Goal: Navigation & Orientation: Find specific page/section

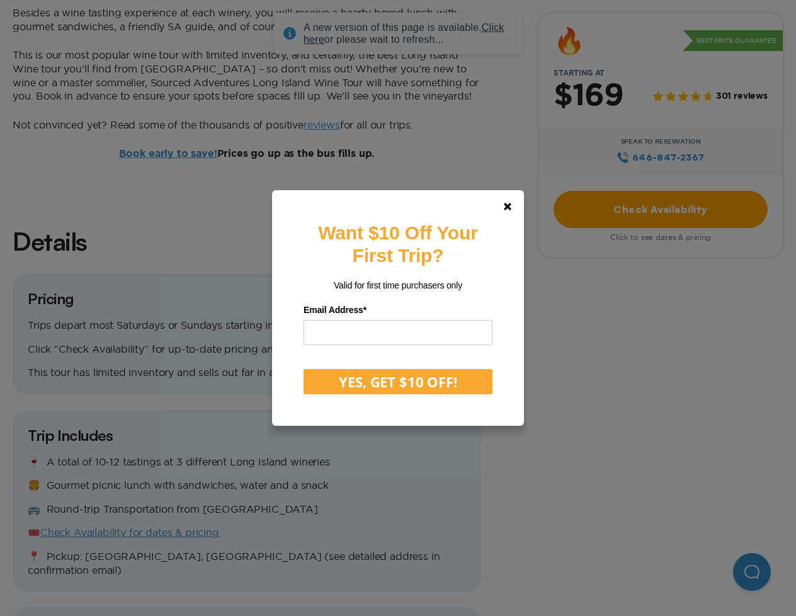
scroll to position [845, 0]
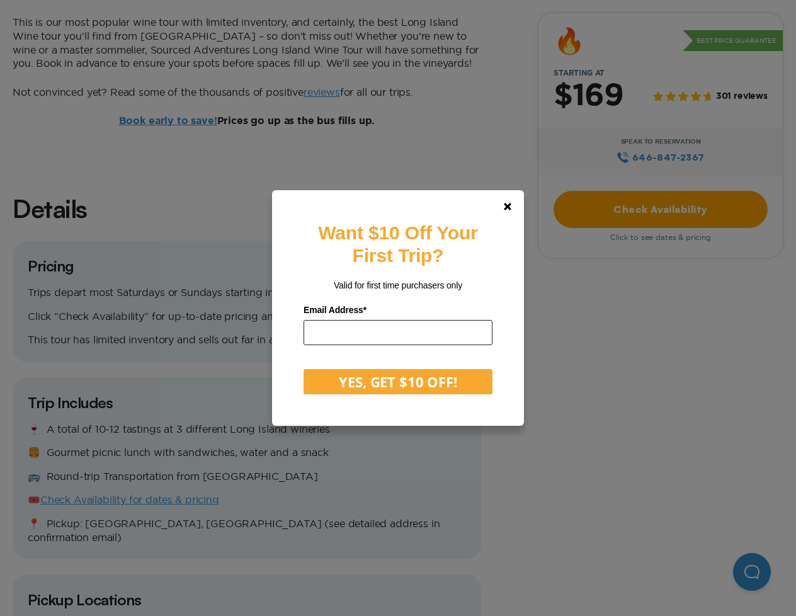
click at [380, 330] on input "email" at bounding box center [397, 332] width 189 height 25
type input "**********"
click at [362, 378] on button "YES, GET $10 OFF!" at bounding box center [397, 381] width 189 height 25
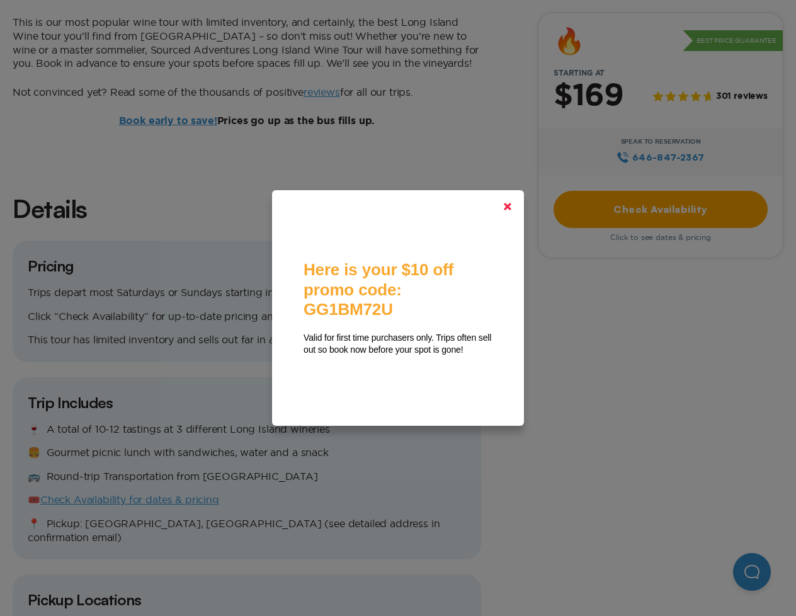
drag, startPoint x: 506, startPoint y: 208, endPoint x: 419, endPoint y: 149, distance: 105.1
click at [506, 208] on polygon at bounding box center [508, 207] width 8 height 8
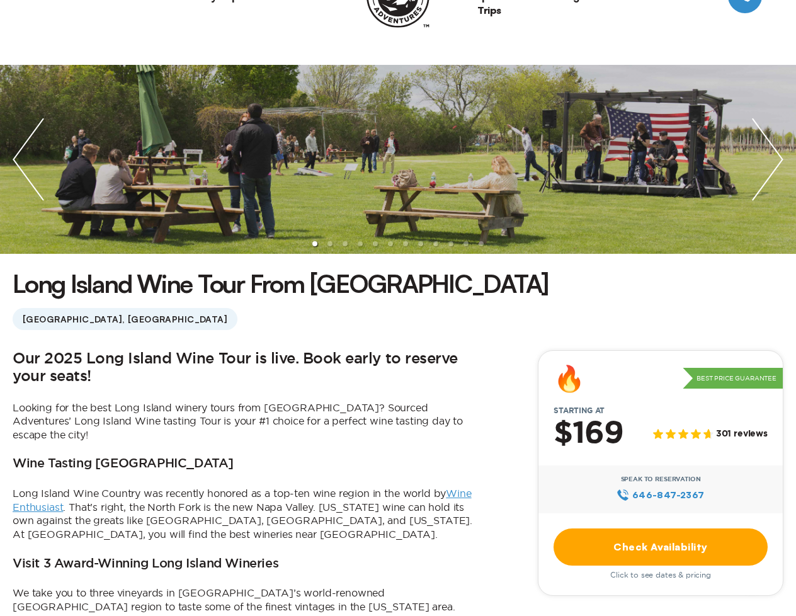
scroll to position [28, 0]
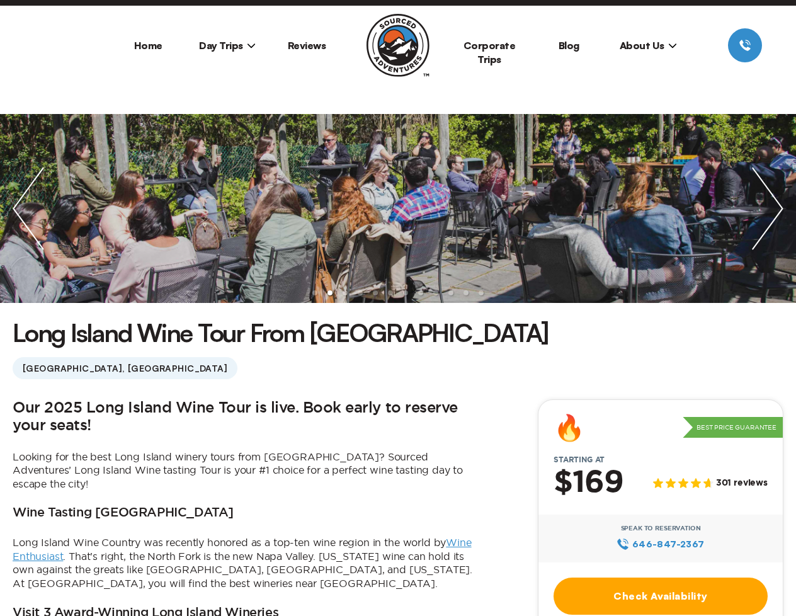
click at [641, 48] on span "About Us" at bounding box center [647, 45] width 57 height 13
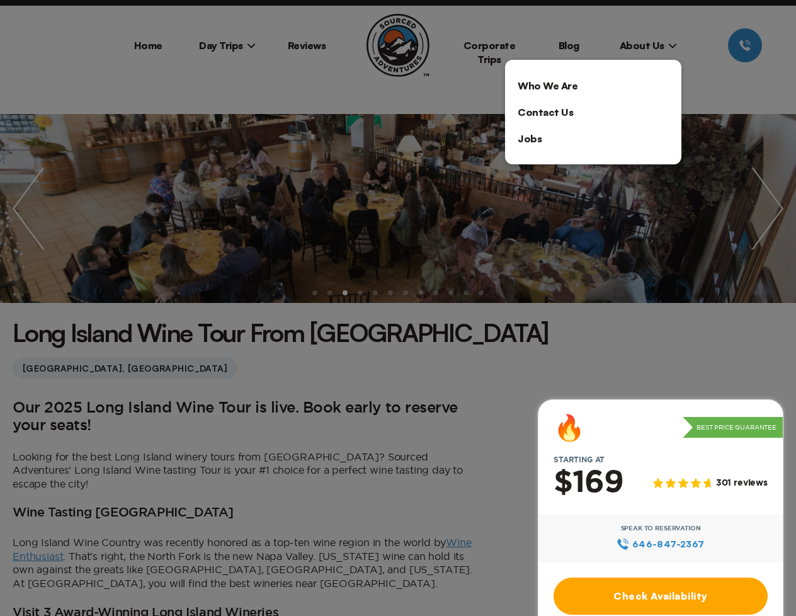
click at [548, 83] on link "Who We Are" at bounding box center [593, 85] width 176 height 26
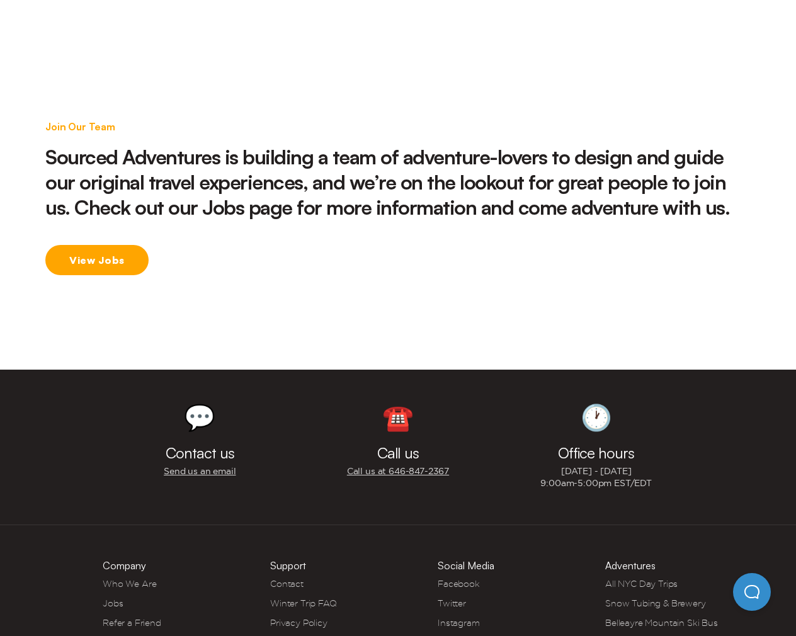
scroll to position [1867, 0]
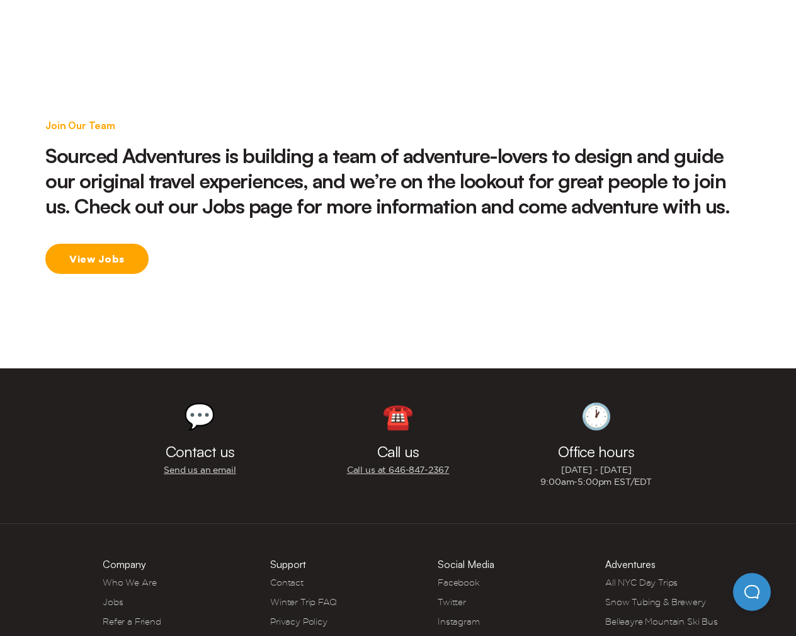
click at [90, 244] on link "View Jobs" at bounding box center [96, 259] width 103 height 30
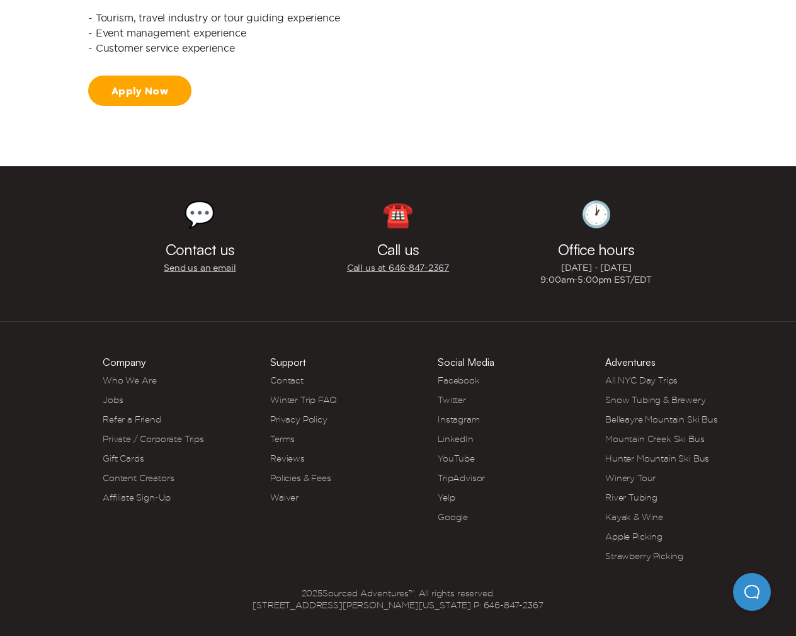
scroll to position [1578, 0]
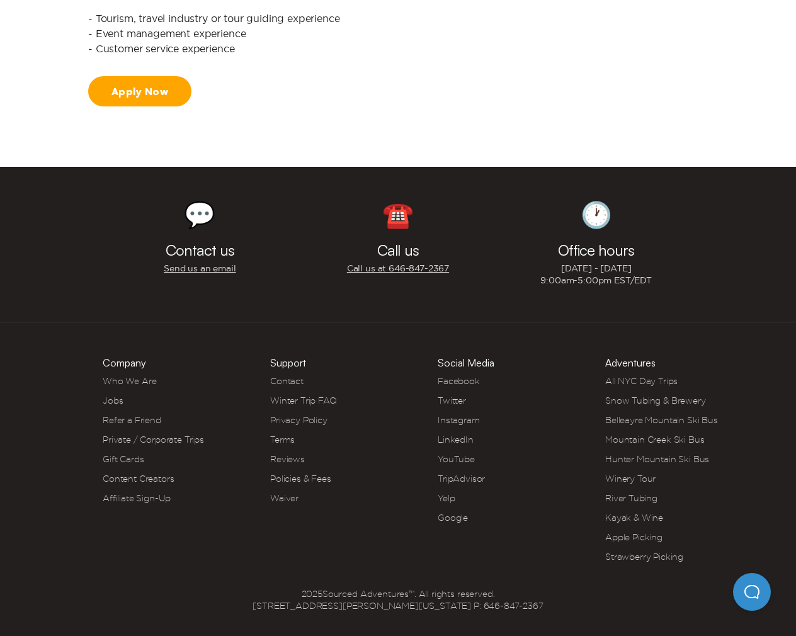
click at [127, 499] on link "Affiliate Sign-Up" at bounding box center [137, 498] width 68 height 10
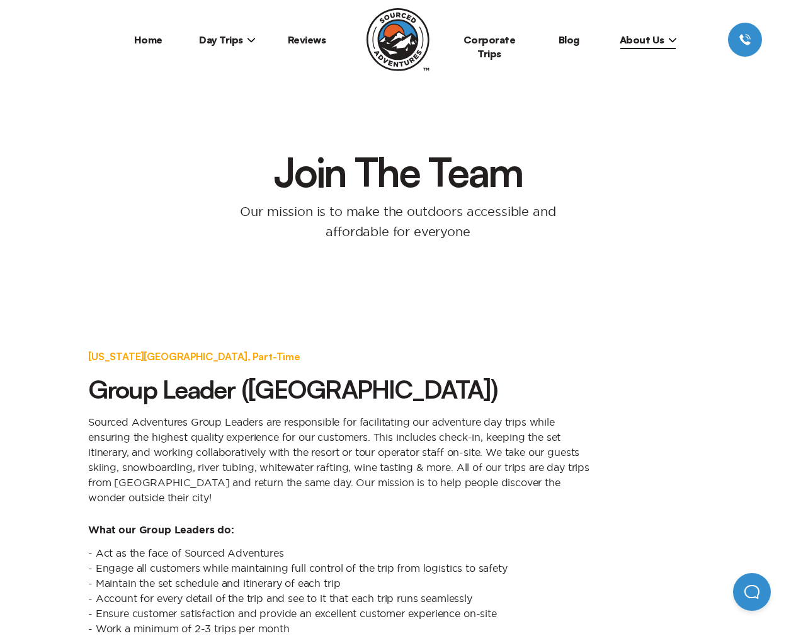
scroll to position [0, 0]
